Goal: Information Seeking & Learning: Learn about a topic

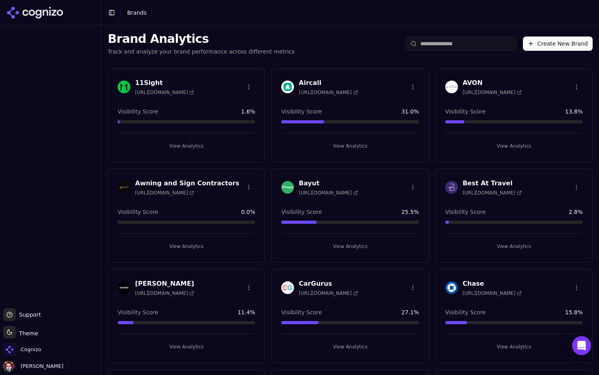
click at [446, 42] on input "search" at bounding box center [461, 43] width 111 height 14
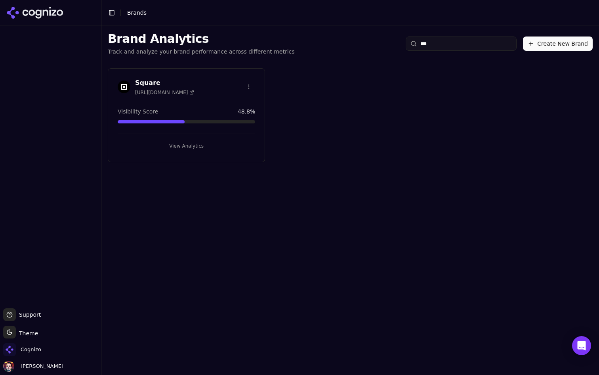
type input "***"
click at [194, 143] on button "View Analytics" at bounding box center [187, 146] width 138 height 13
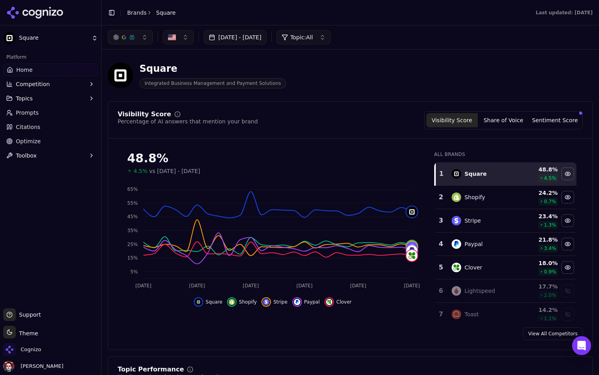
click at [87, 138] on link "Optimize" at bounding box center [50, 141] width 95 height 13
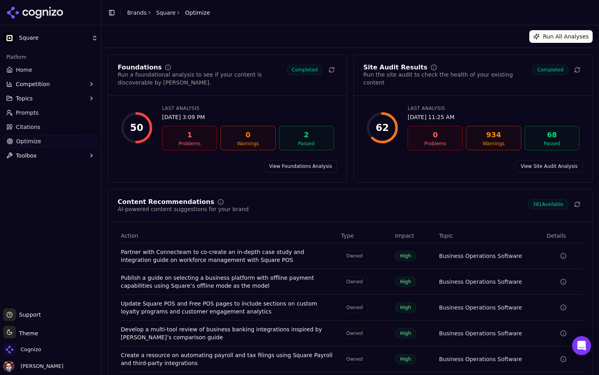
click at [45, 69] on link "Home" at bounding box center [50, 69] width 95 height 13
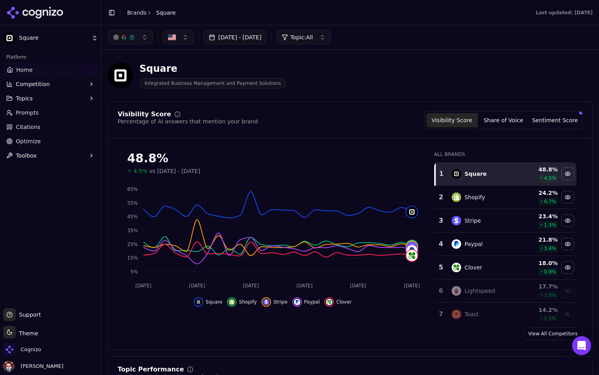
click at [7, 332] on html "Square Platform Home Competition Topics Prompts Citations Optimize Toolbox Supp…" at bounding box center [299, 187] width 599 height 375
click at [32, 294] on div "Light" at bounding box center [28, 290] width 47 height 13
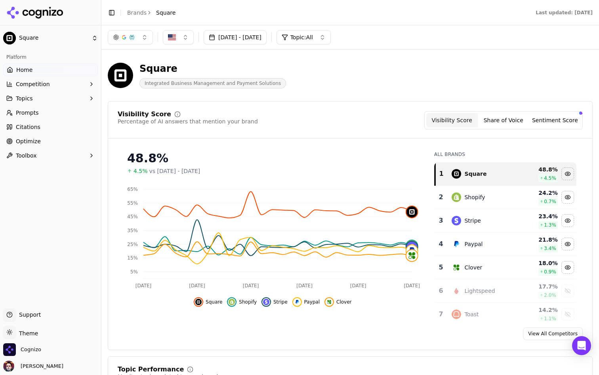
click at [505, 120] on button "Share of Voice" at bounding box center [504, 120] width 52 height 14
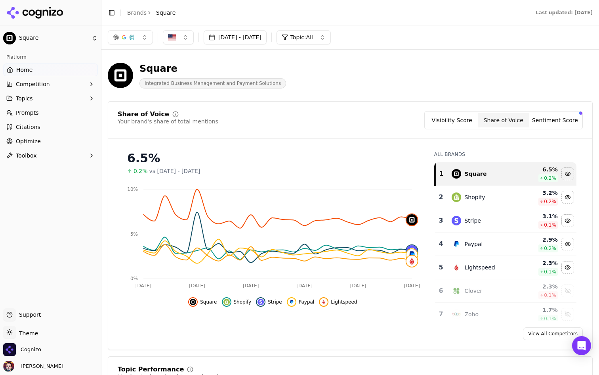
click at [551, 117] on button "Sentiment Score" at bounding box center [556, 120] width 52 height 14
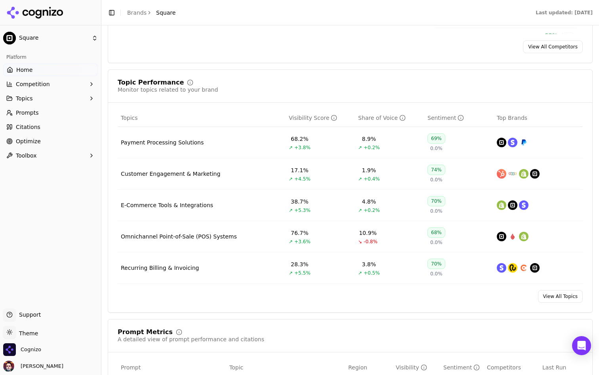
scroll to position [295, 0]
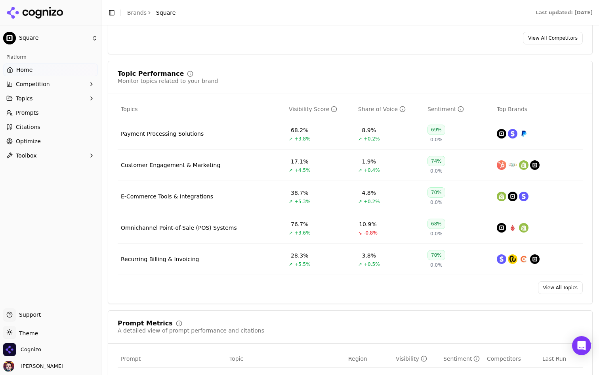
click at [544, 286] on link "View All Topics" at bounding box center [560, 287] width 45 height 13
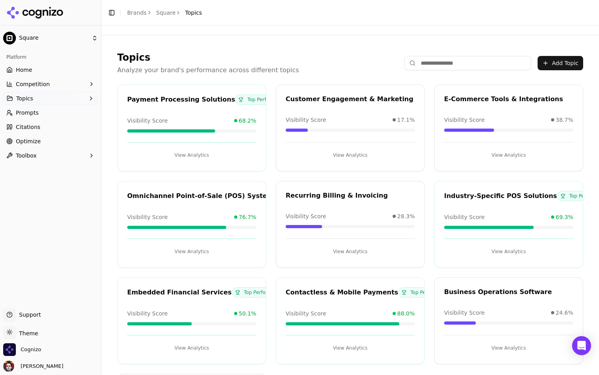
click at [76, 67] on link "Home" at bounding box center [50, 69] width 95 height 13
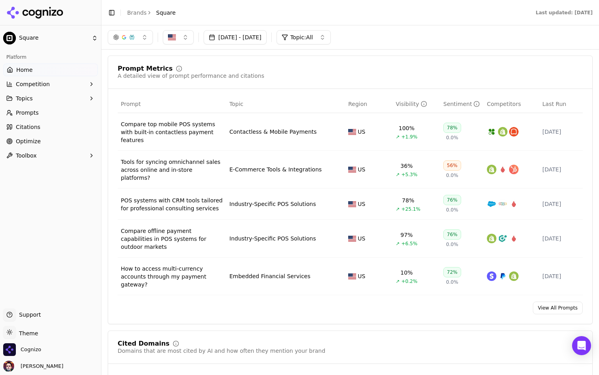
scroll to position [549, 0]
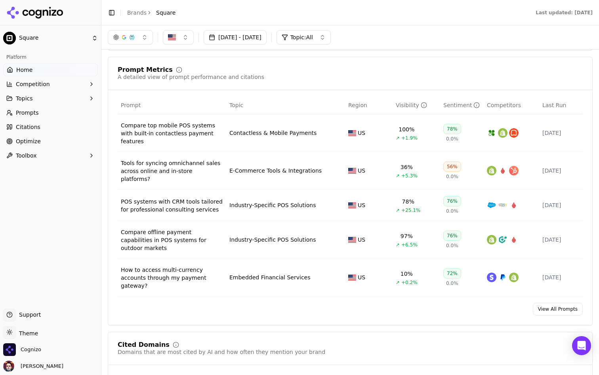
click at [554, 302] on link "View All Prompts" at bounding box center [558, 308] width 50 height 13
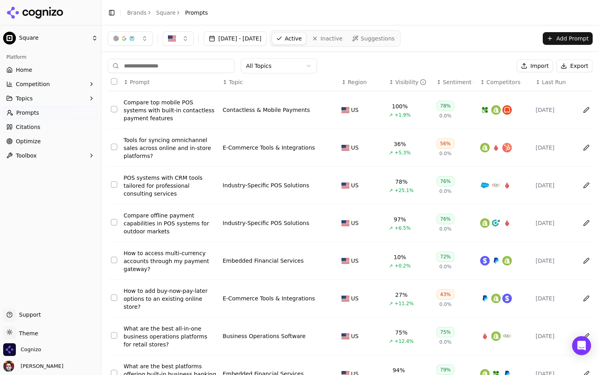
click at [114, 13] on button "Toggle Sidebar" at bounding box center [111, 12] width 11 height 11
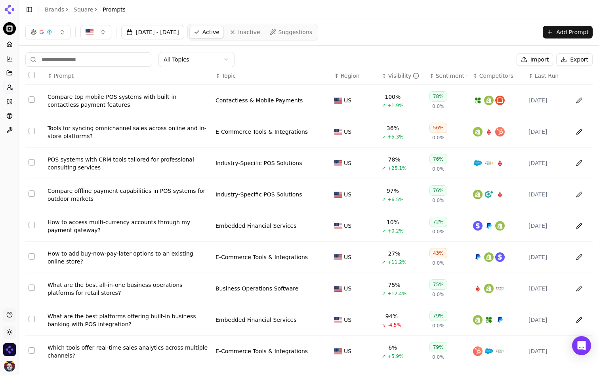
click at [313, 30] on span "Suggestions" at bounding box center [296, 32] width 34 height 8
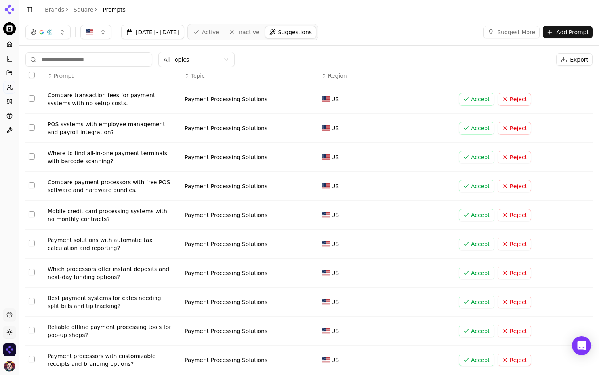
click at [223, 27] on link "Active" at bounding box center [206, 32] width 34 height 13
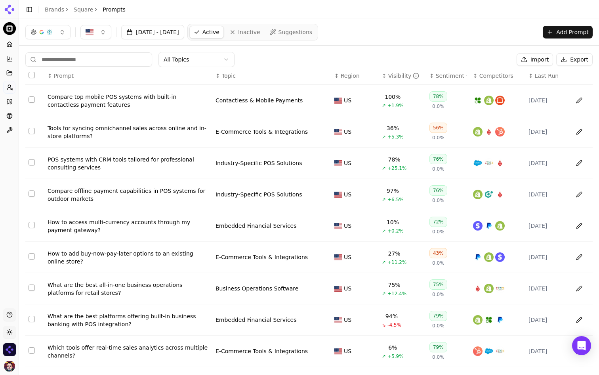
click at [113, 323] on div "What are the best platforms offering built-in business banking with POS integra…" at bounding box center [129, 320] width 162 height 16
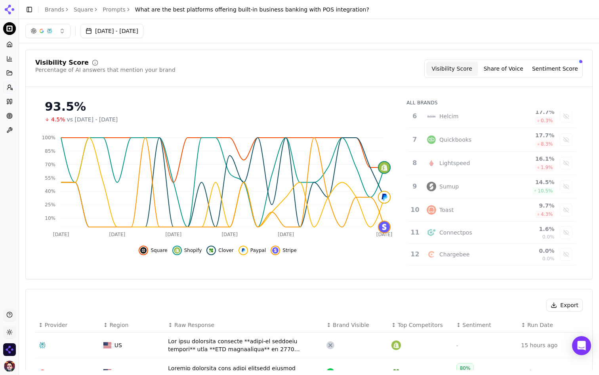
scroll to position [125, 0]
click at [474, 187] on div "Sumup" at bounding box center [466, 184] width 78 height 10
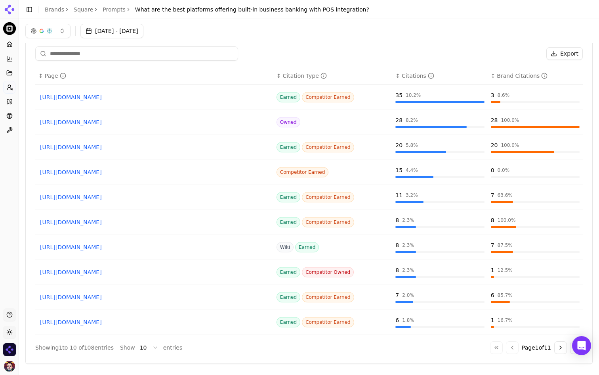
scroll to position [610, 0]
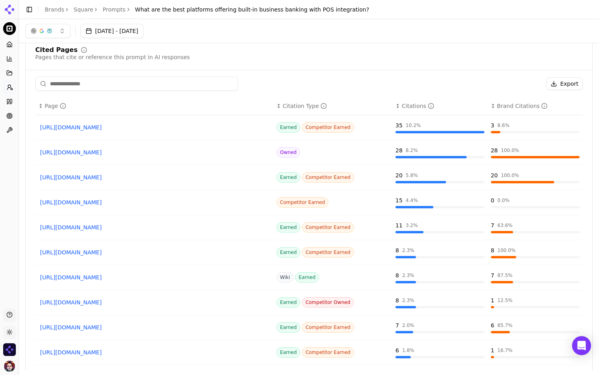
click at [142, 79] on input at bounding box center [136, 83] width 203 height 14
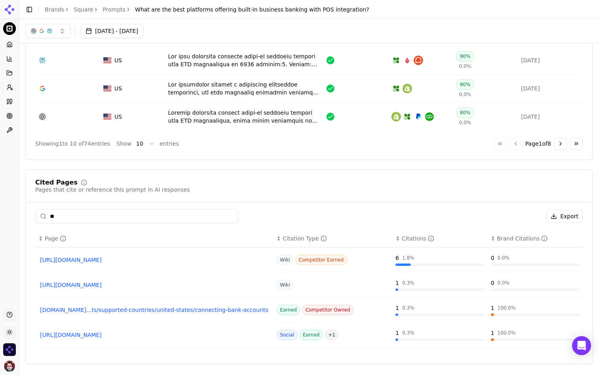
scroll to position [405, 0]
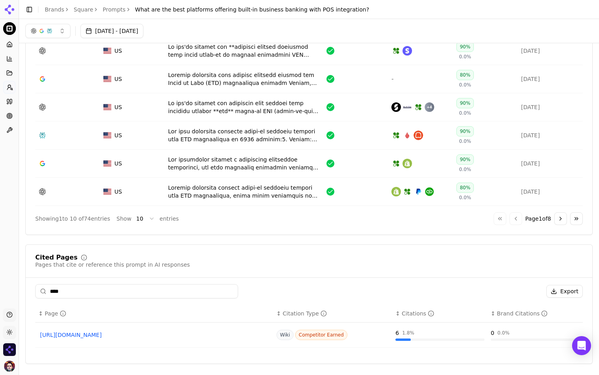
type input "****"
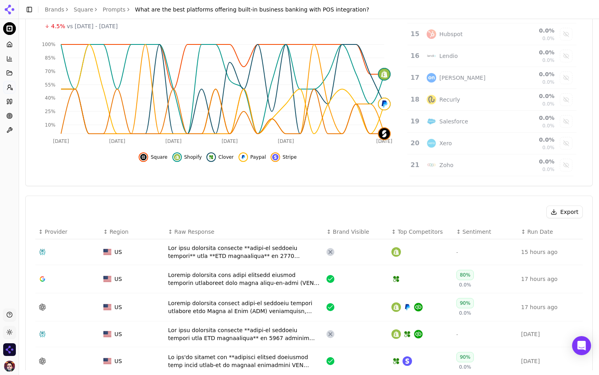
scroll to position [0, 0]
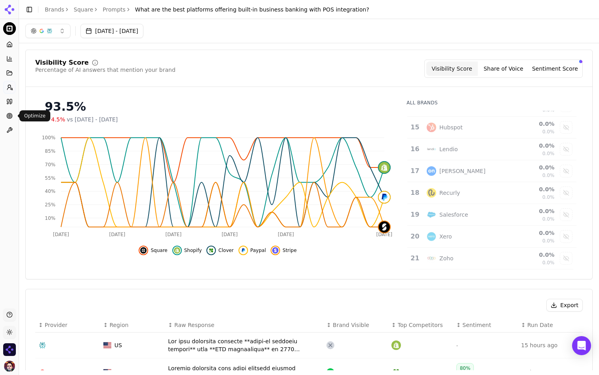
click at [9, 118] on circle at bounding box center [9, 115] width 5 height 5
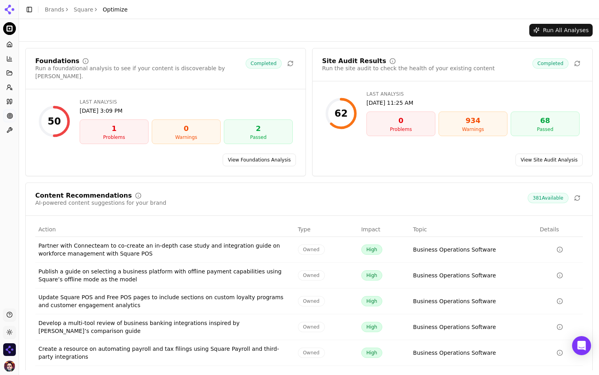
scroll to position [23, 0]
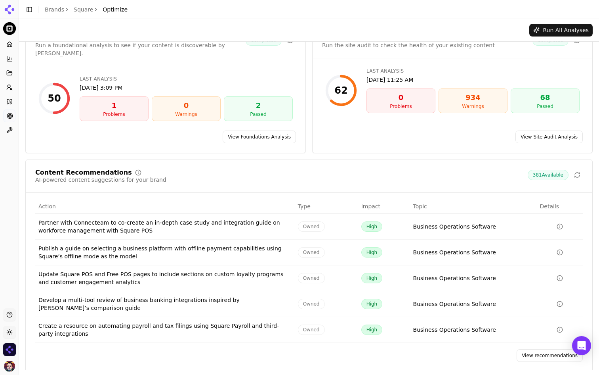
click at [539, 349] on link "View recommendations" at bounding box center [550, 355] width 66 height 13
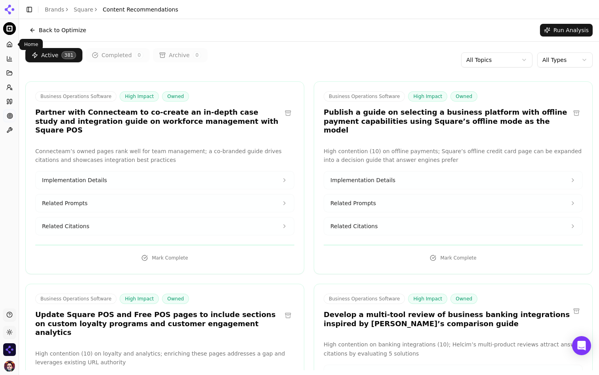
click at [7, 44] on icon at bounding box center [9, 44] width 5 height 5
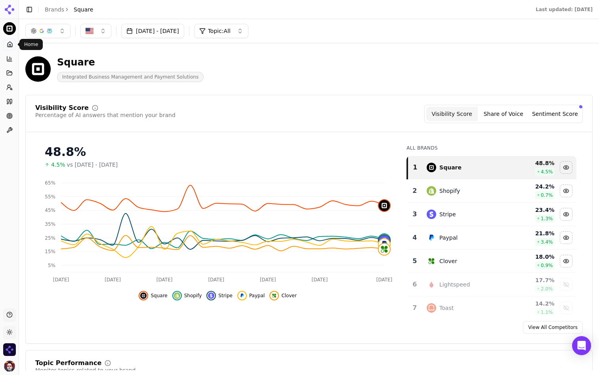
click at [268, 57] on div "Square Integrated Business Management and Payment Solutions" at bounding box center [202, 69] width 355 height 26
click at [30, 10] on button "Toggle Sidebar" at bounding box center [29, 9] width 11 height 11
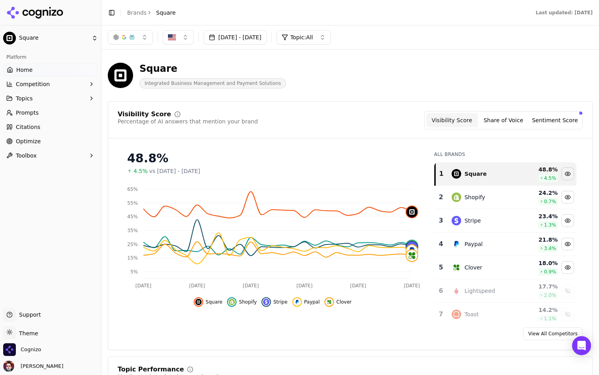
click at [54, 143] on link "Optimize" at bounding box center [50, 141] width 95 height 13
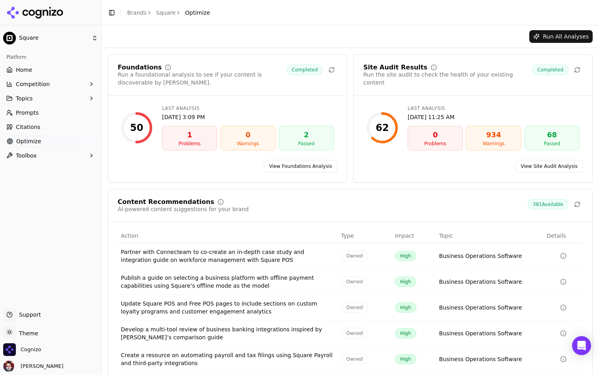
click at [99, 112] on button "Toggle Sidebar" at bounding box center [101, 187] width 6 height 375
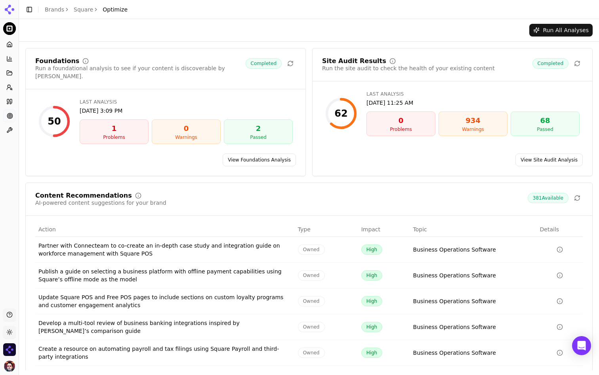
scroll to position [23, 0]
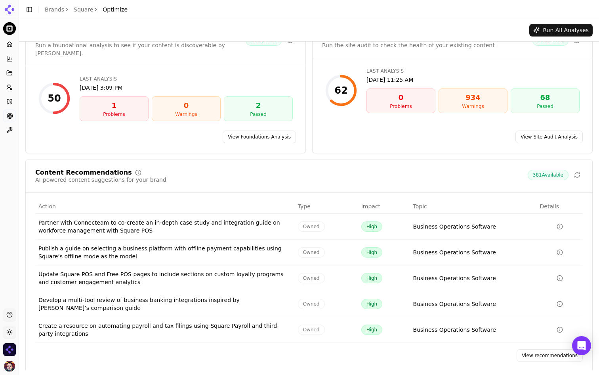
click at [527, 349] on link "View recommendations" at bounding box center [550, 355] width 66 height 13
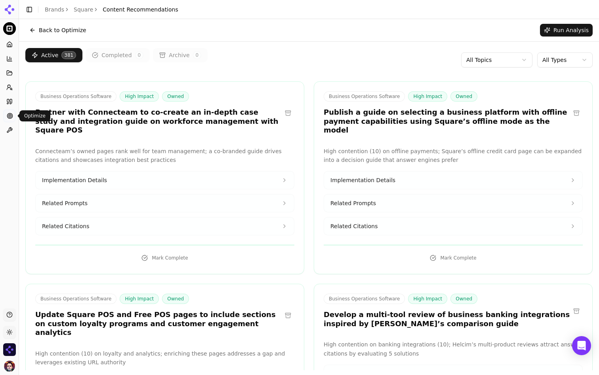
click at [6, 115] on link "Optimize" at bounding box center [9, 115] width 12 height 13
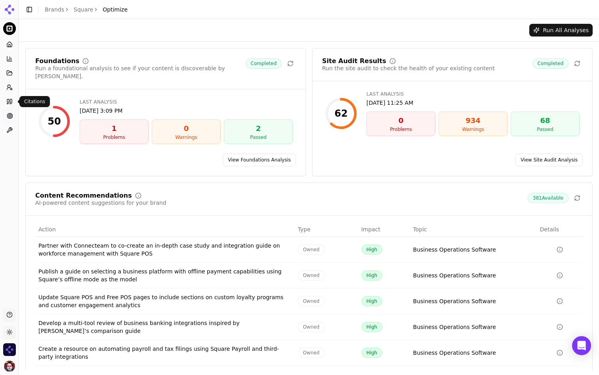
click at [7, 100] on icon at bounding box center [8, 101] width 2 height 5
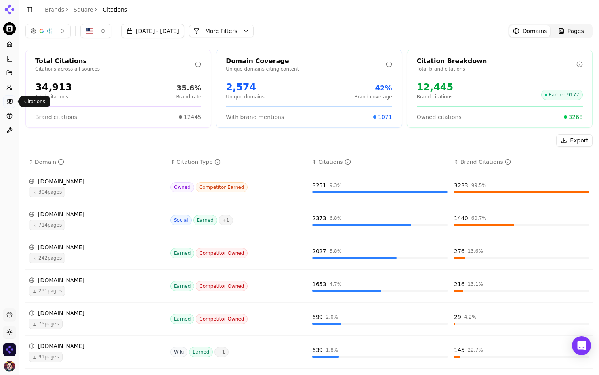
click at [279, 137] on div "Export" at bounding box center [309, 140] width 568 height 13
click at [9, 43] on icon at bounding box center [9, 44] width 6 height 6
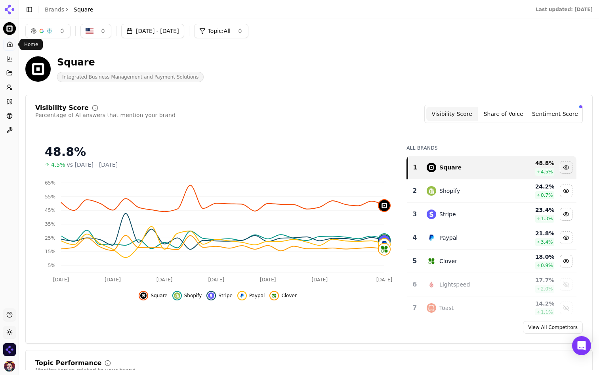
click at [325, 64] on div "Square Integrated Business Management and Payment Solutions" at bounding box center [202, 69] width 355 height 26
click at [231, 29] on span "Topic: All" at bounding box center [219, 31] width 23 height 8
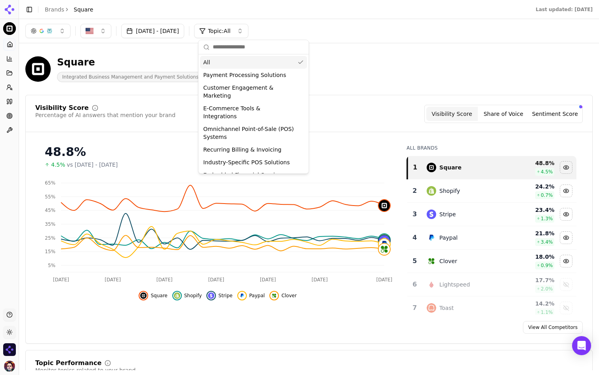
click at [231, 29] on span "Topic: All" at bounding box center [219, 31] width 23 height 8
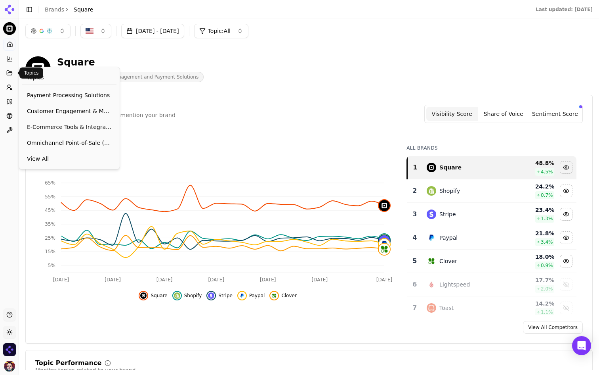
click at [7, 74] on icon at bounding box center [9, 73] width 6 height 6
click at [9, 42] on icon at bounding box center [10, 44] width 5 height 5
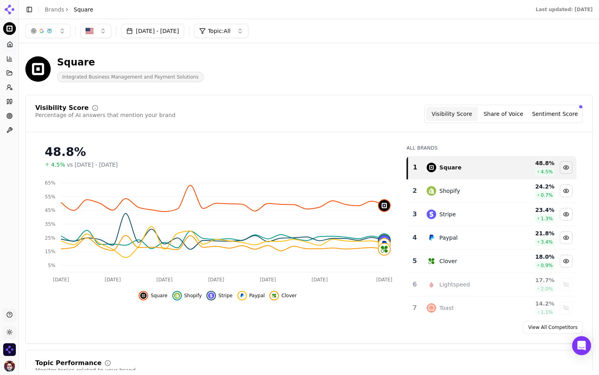
click at [6, 82] on link "Prompts" at bounding box center [9, 87] width 12 height 13
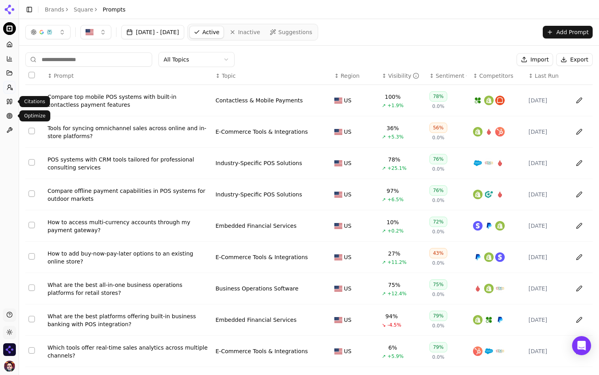
click at [10, 98] on icon at bounding box center [9, 101] width 6 height 6
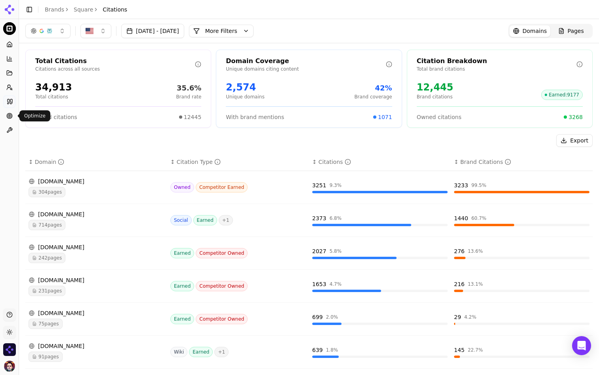
click at [7, 115] on icon at bounding box center [9, 116] width 6 height 6
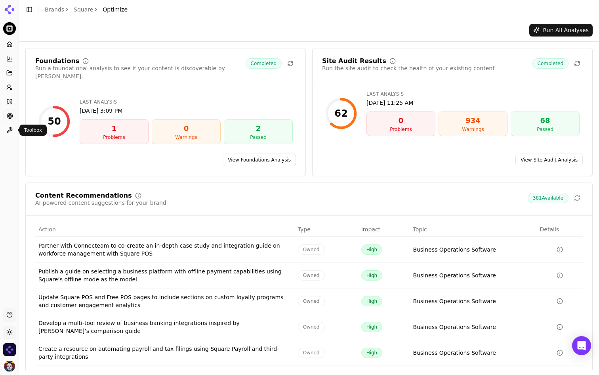
click at [10, 132] on icon at bounding box center [9, 130] width 6 height 6
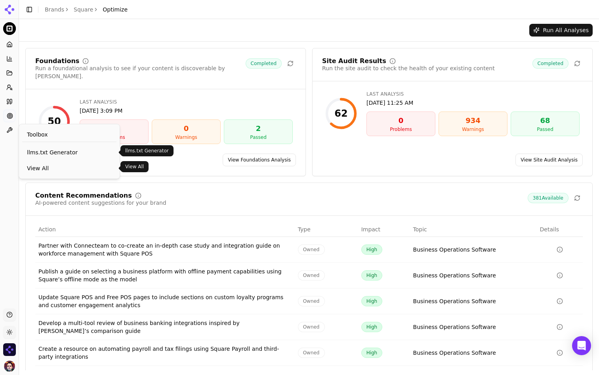
click at [36, 167] on span "View All" at bounding box center [69, 168] width 85 height 8
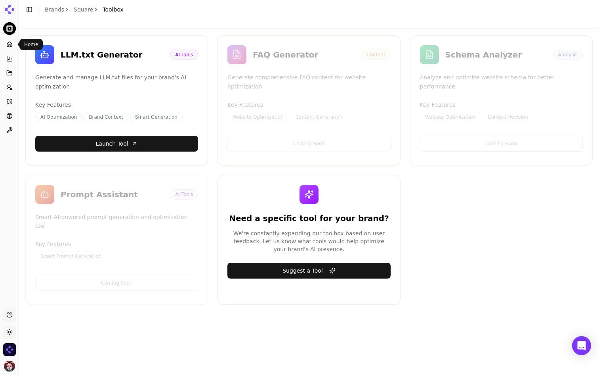
click at [10, 43] on icon at bounding box center [9, 44] width 6 height 6
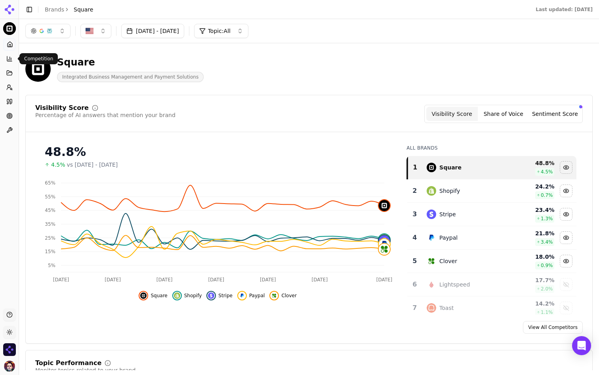
click at [11, 59] on icon at bounding box center [9, 58] width 6 height 6
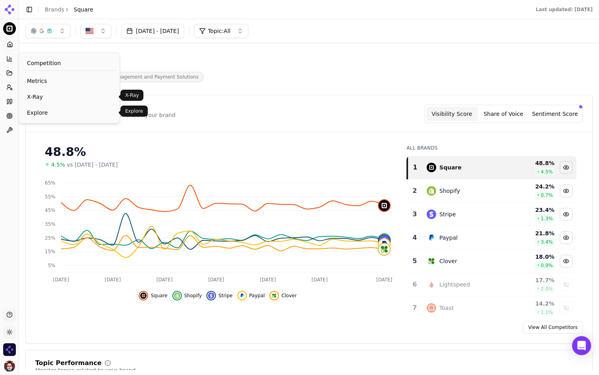
click at [40, 111] on span "Explore" at bounding box center [69, 113] width 85 height 8
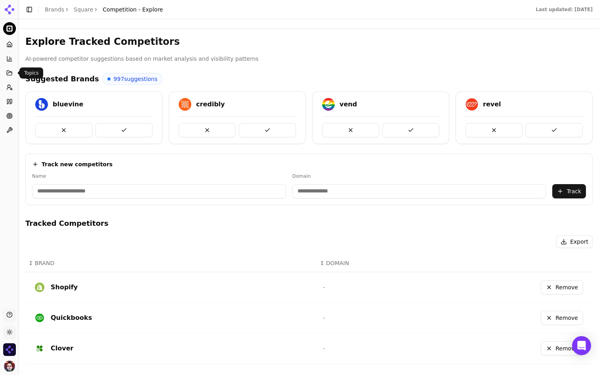
click at [11, 75] on icon at bounding box center [9, 73] width 5 height 4
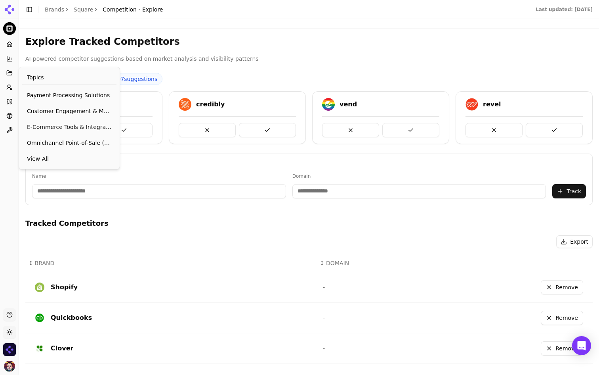
click at [262, 61] on p "AI-powered competitor suggestions based on market analysis and visibility patte…" at bounding box center [309, 58] width 568 height 9
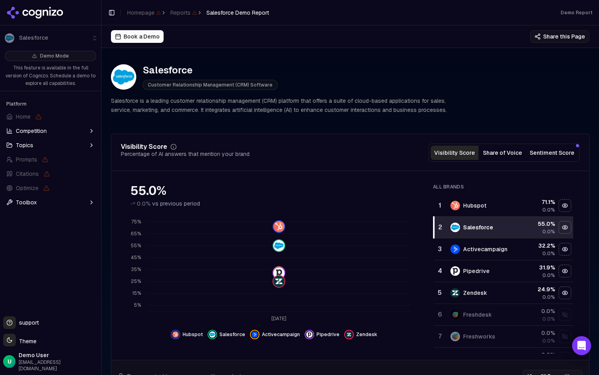
click at [513, 156] on button "Share of Voice" at bounding box center [503, 152] width 48 height 14
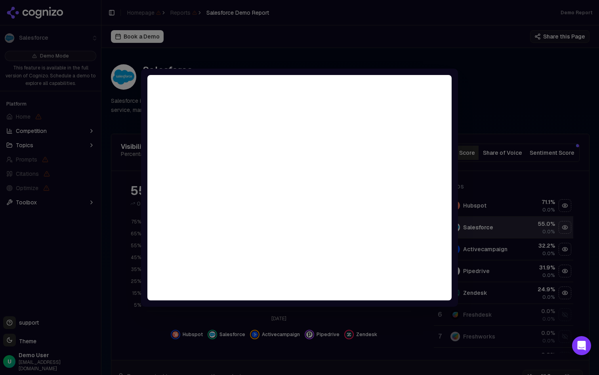
click at [520, 113] on div at bounding box center [299, 187] width 599 height 375
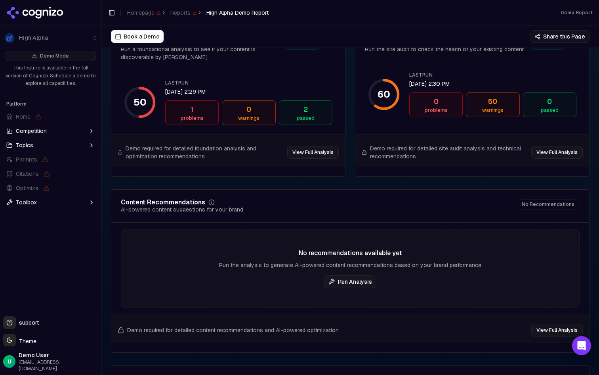
scroll to position [1197, 0]
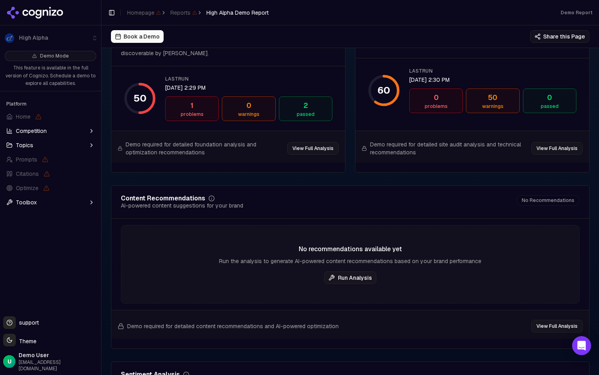
click at [315, 152] on button "View Full Analysis" at bounding box center [313, 148] width 52 height 13
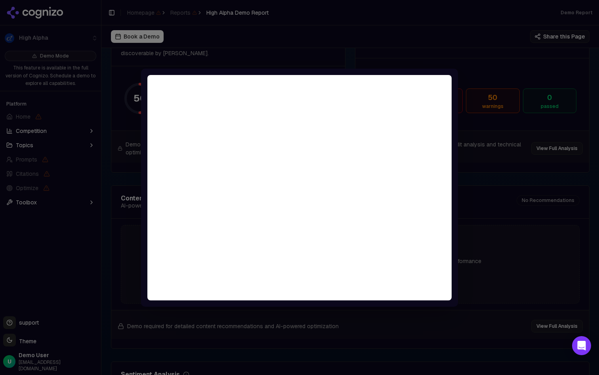
click at [468, 42] on div at bounding box center [299, 187] width 599 height 375
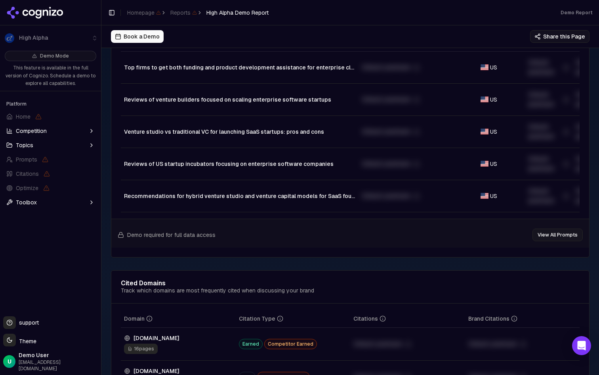
scroll to position [0, 0]
